Goal: Task Accomplishment & Management: Manage account settings

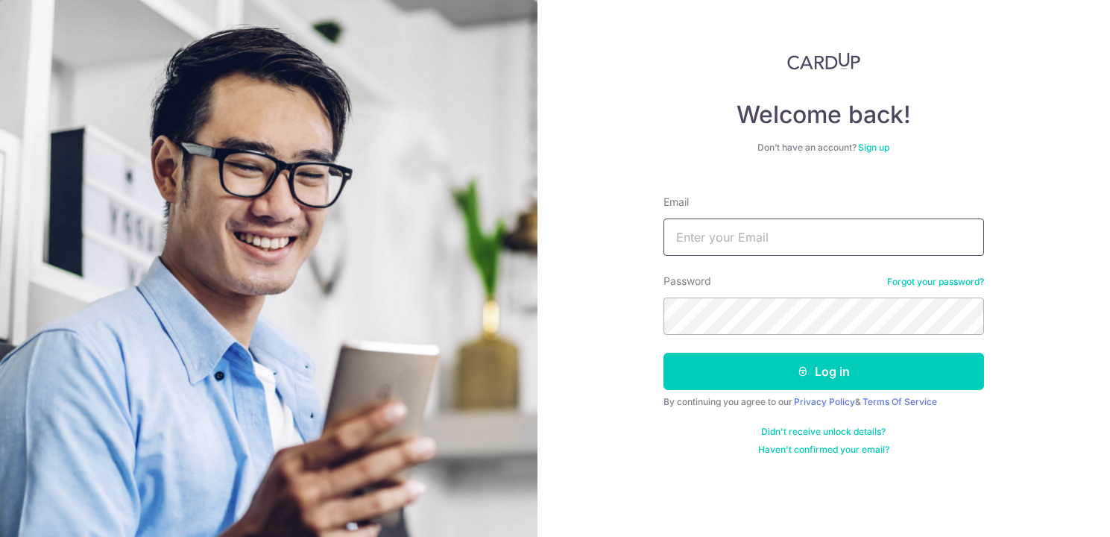
click at [804, 238] on input "Email" at bounding box center [824, 236] width 321 height 37
type input "pamelaphua@gmail.com"
click at [921, 280] on link "Forgot your password?" at bounding box center [935, 282] width 97 height 12
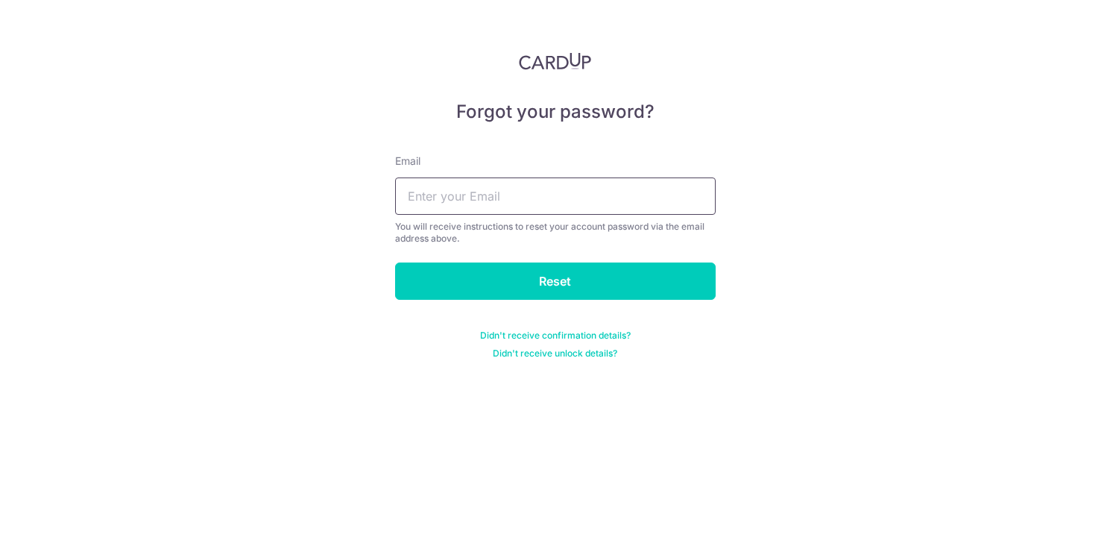
click at [626, 193] on input "text" at bounding box center [555, 195] width 321 height 37
type input "pamelaphua@gmail.com"
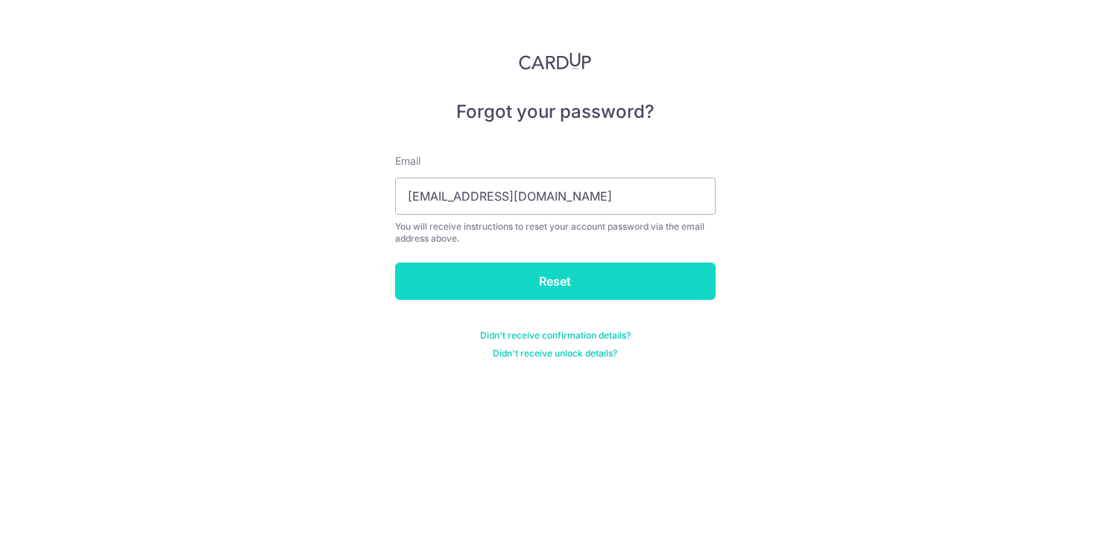
click at [582, 281] on input "Reset" at bounding box center [555, 280] width 321 height 37
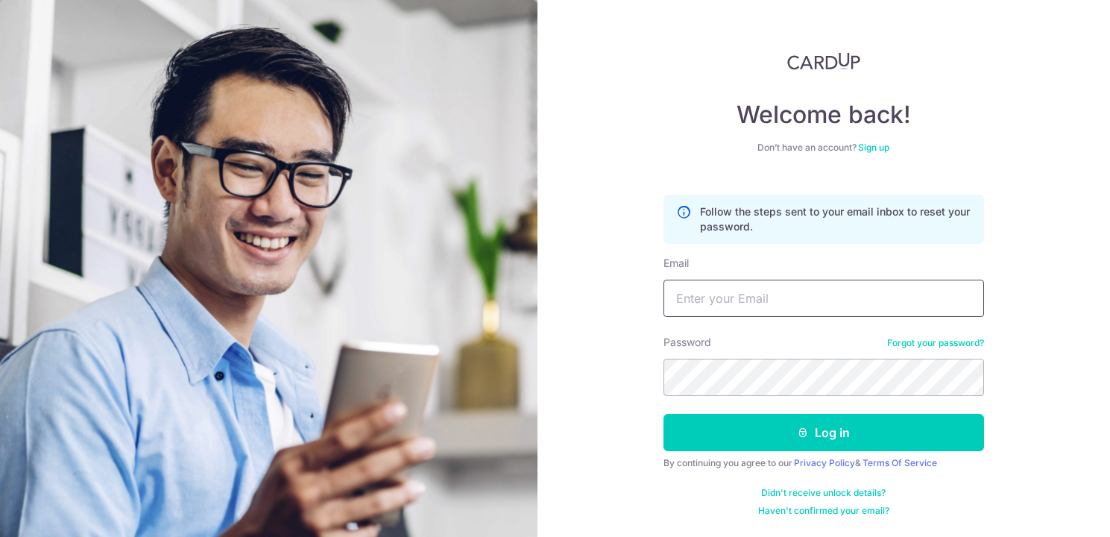
click at [733, 299] on input "Email" at bounding box center [824, 298] width 321 height 37
type input "pamelaphua@gmail.com"
click at [735, 293] on input "pamelaphua@gmail.com" at bounding box center [824, 298] width 321 height 37
click at [709, 347] on label "Password" at bounding box center [688, 342] width 48 height 15
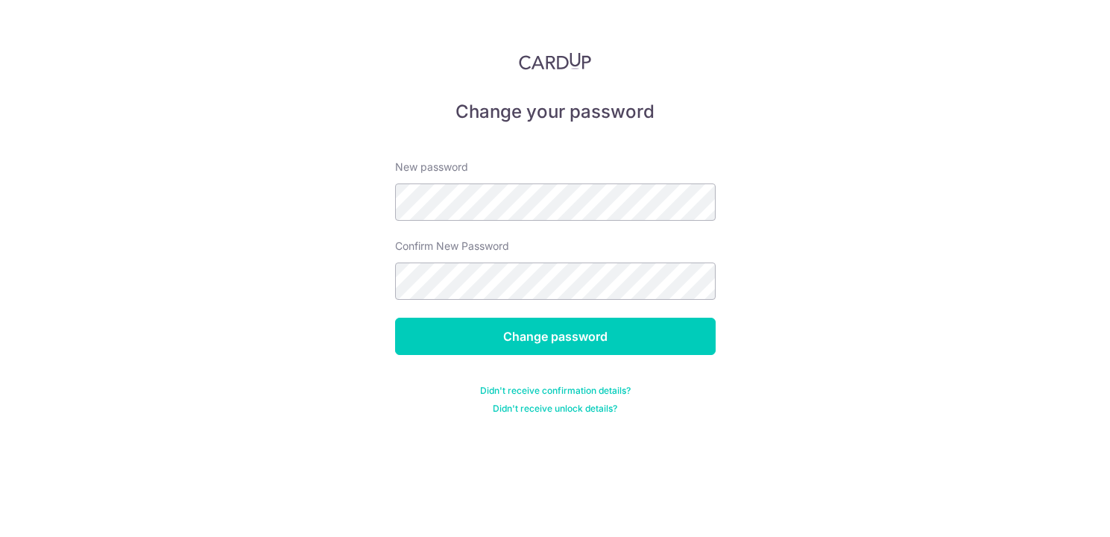
click at [532, 183] on div "New password" at bounding box center [555, 190] width 321 height 61
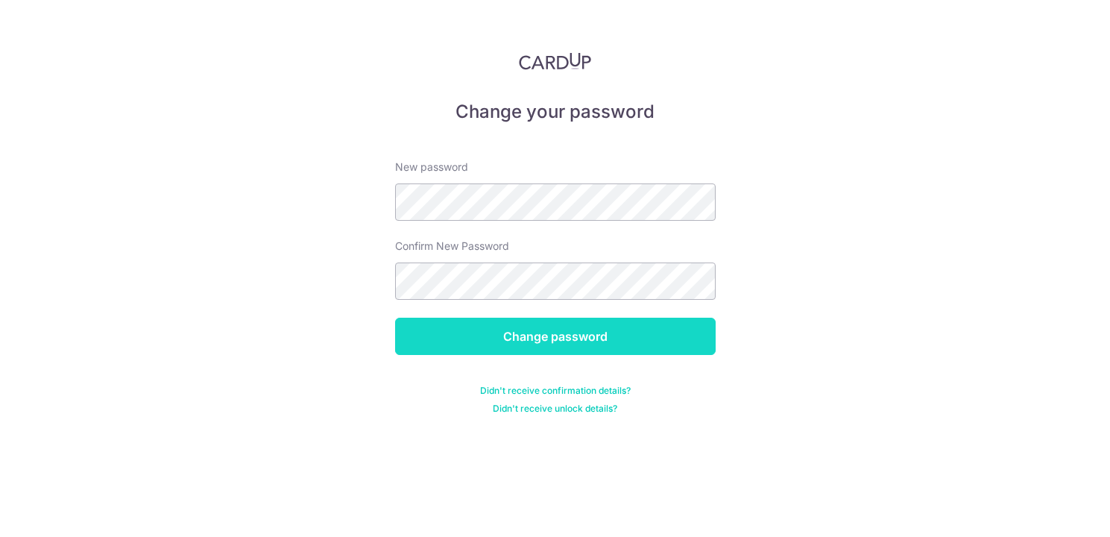
click at [651, 341] on input "Change password" at bounding box center [555, 336] width 321 height 37
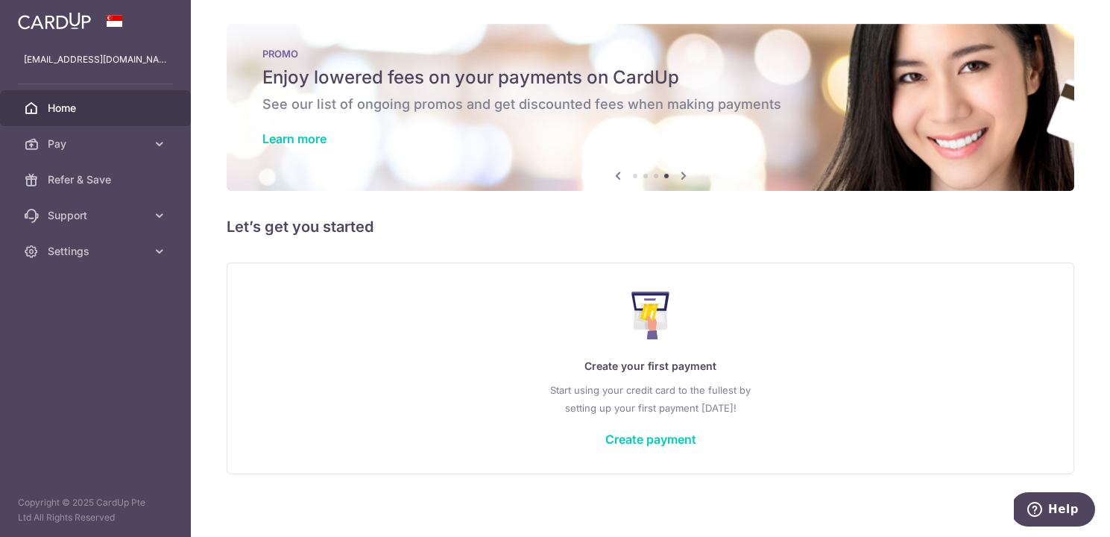
scroll to position [7, 0]
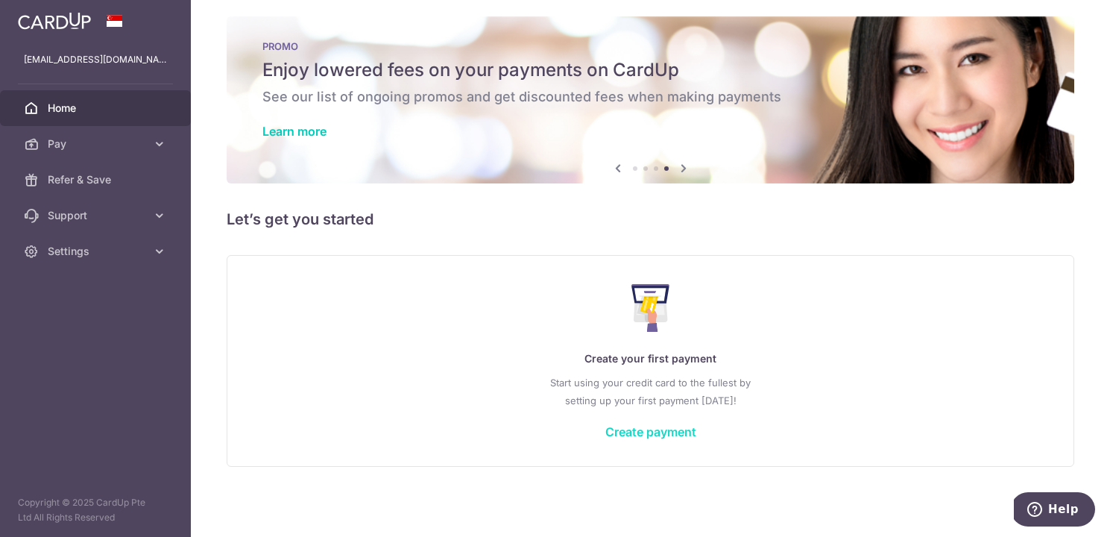
click at [641, 429] on link "Create payment" at bounding box center [650, 431] width 91 height 15
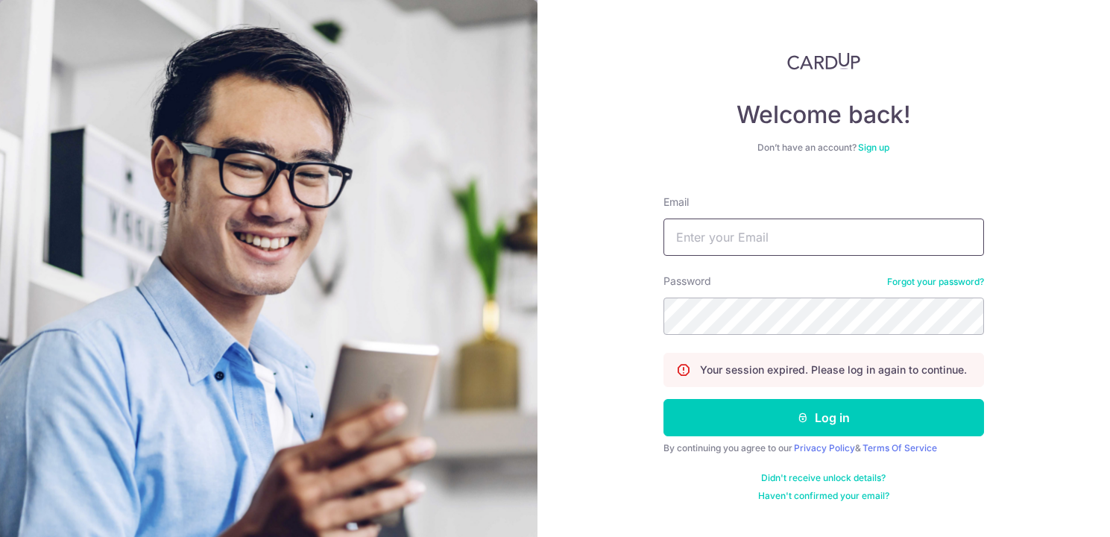
type input "[EMAIL_ADDRESS][DOMAIN_NAME]"
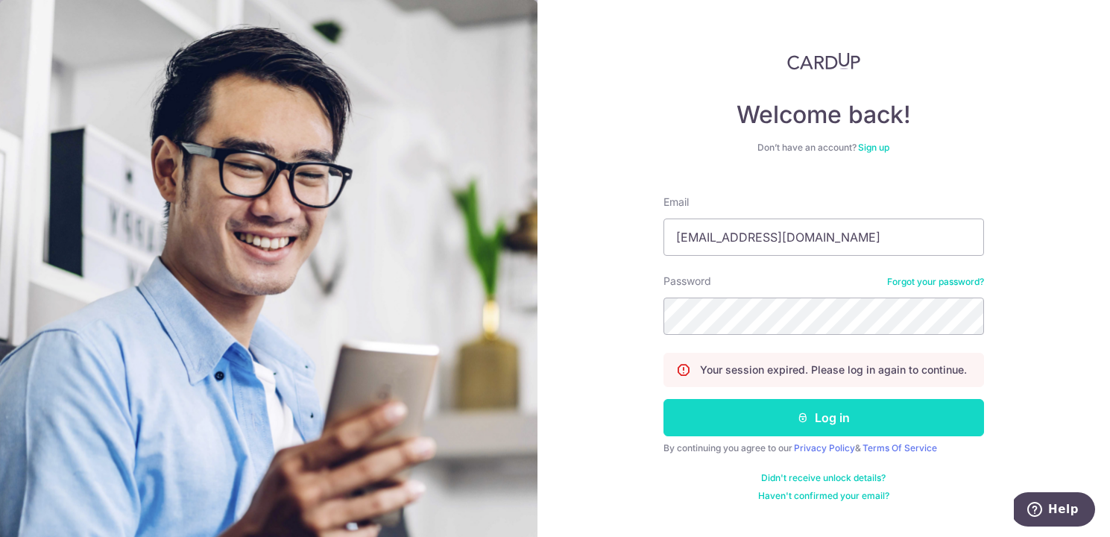
click at [781, 422] on button "Log in" at bounding box center [824, 417] width 321 height 37
